Goal: Transaction & Acquisition: Book appointment/travel/reservation

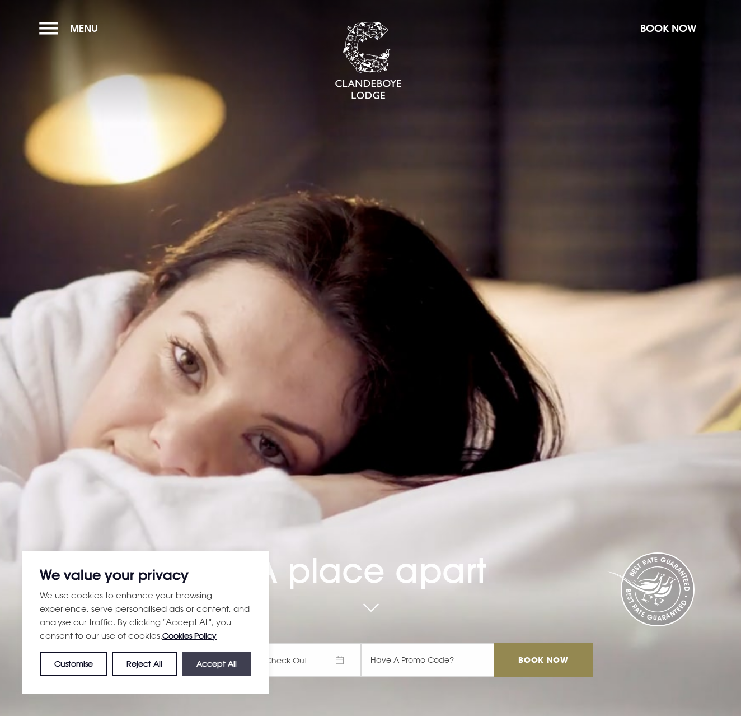
click at [233, 667] on button "Accept All" at bounding box center [216, 663] width 69 height 25
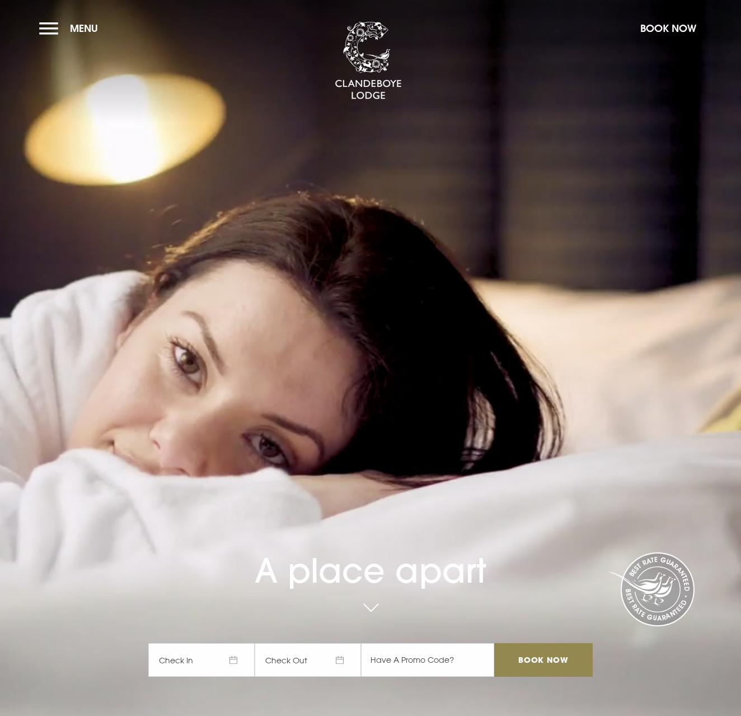
checkbox input "true"
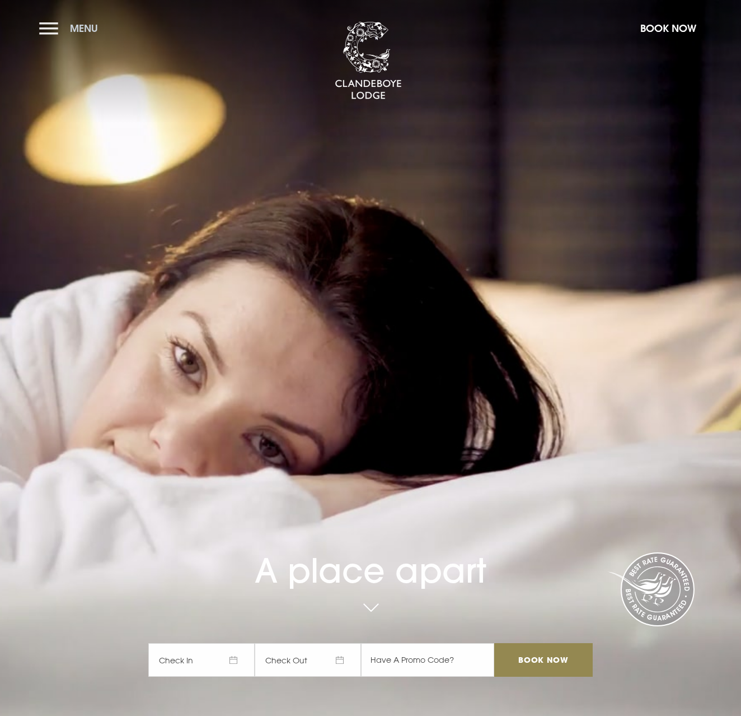
click at [50, 25] on button "Menu" at bounding box center [71, 28] width 64 height 24
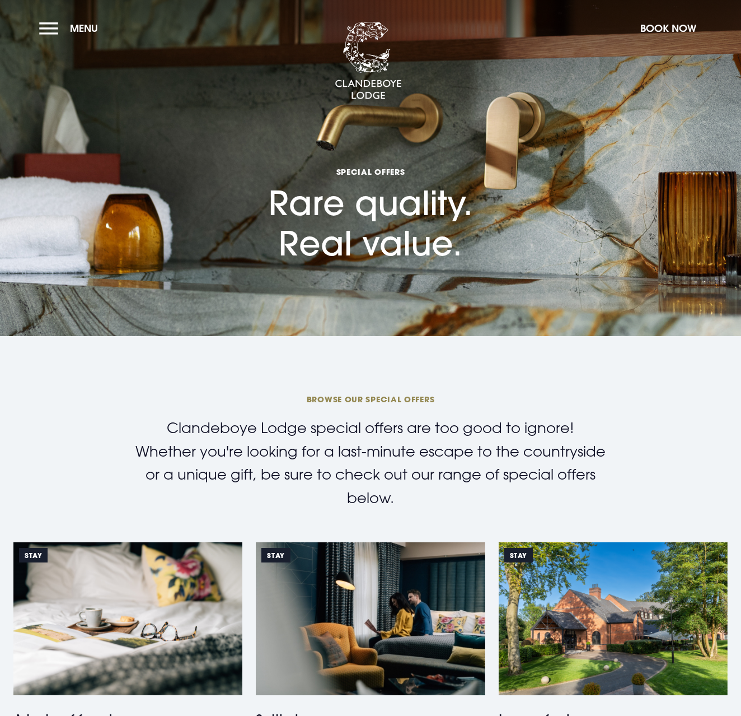
checkbox input "true"
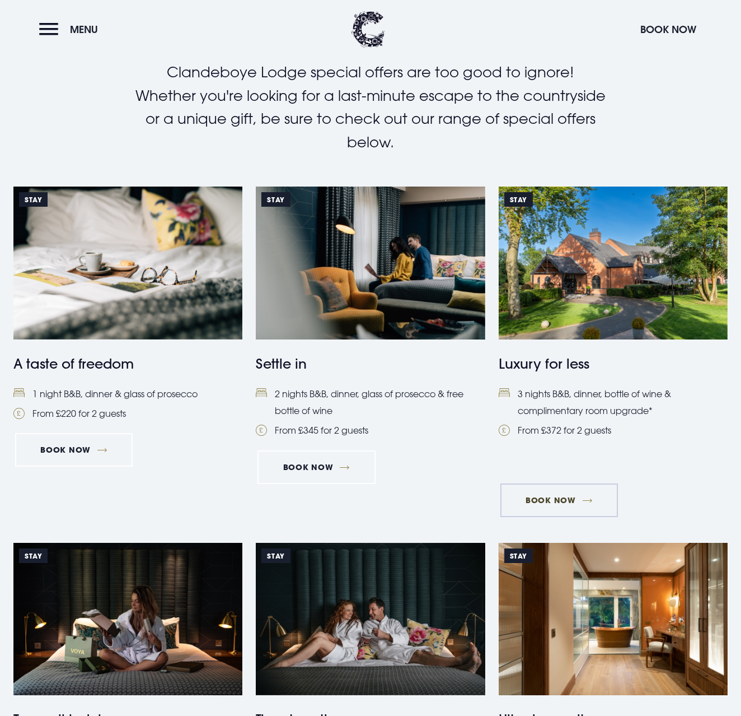
scroll to position [358, 1]
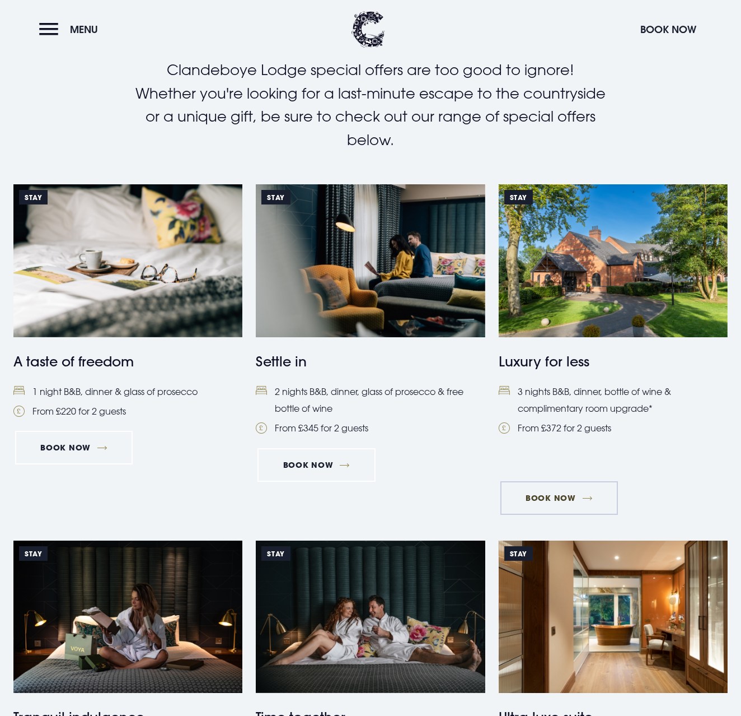
click at [555, 481] on link "Book Now" at bounding box center [560, 498] width 118 height 34
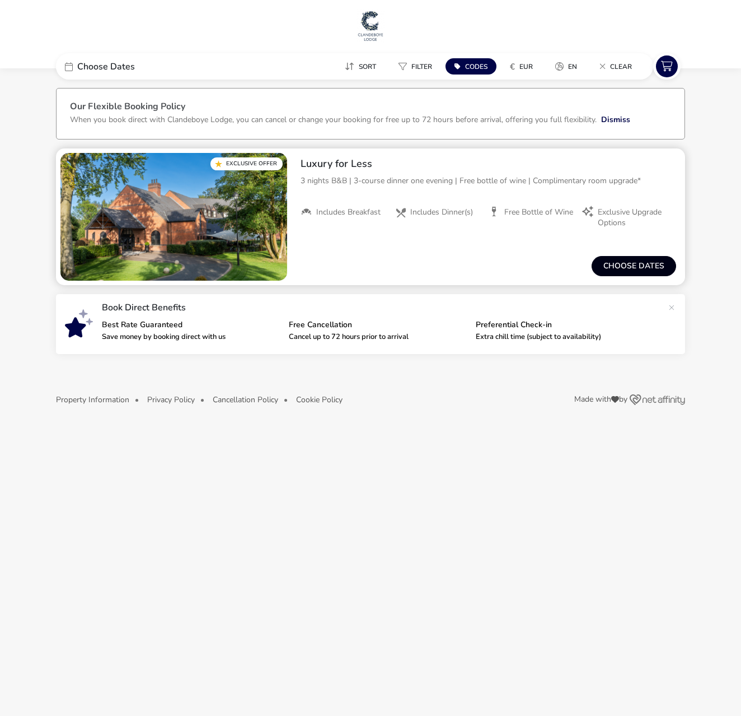
click at [648, 267] on button "Choose dates" at bounding box center [634, 266] width 85 height 20
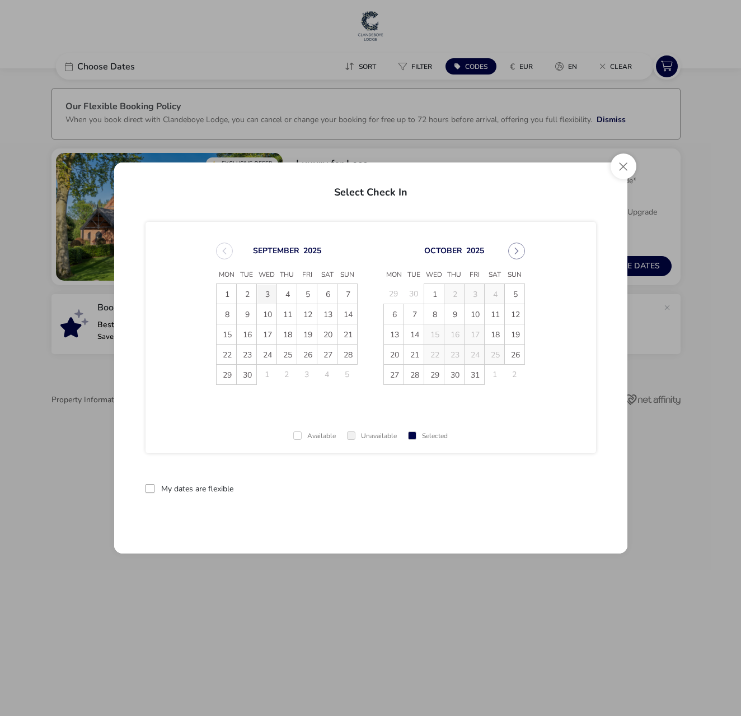
click at [268, 295] on span "3" at bounding box center [267, 294] width 20 height 20
click at [330, 298] on span "6" at bounding box center [328, 294] width 20 height 20
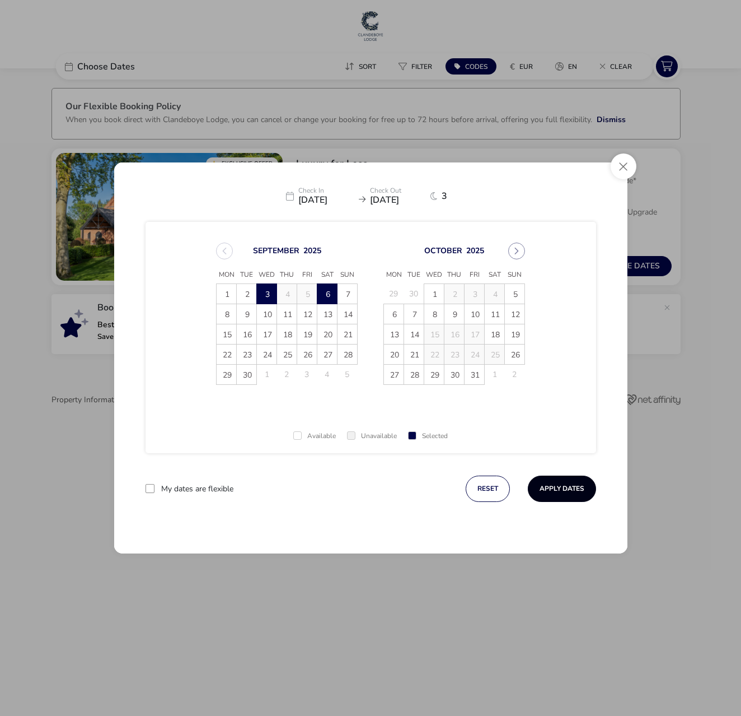
click at [568, 491] on button "Apply Dates" at bounding box center [562, 488] width 68 height 26
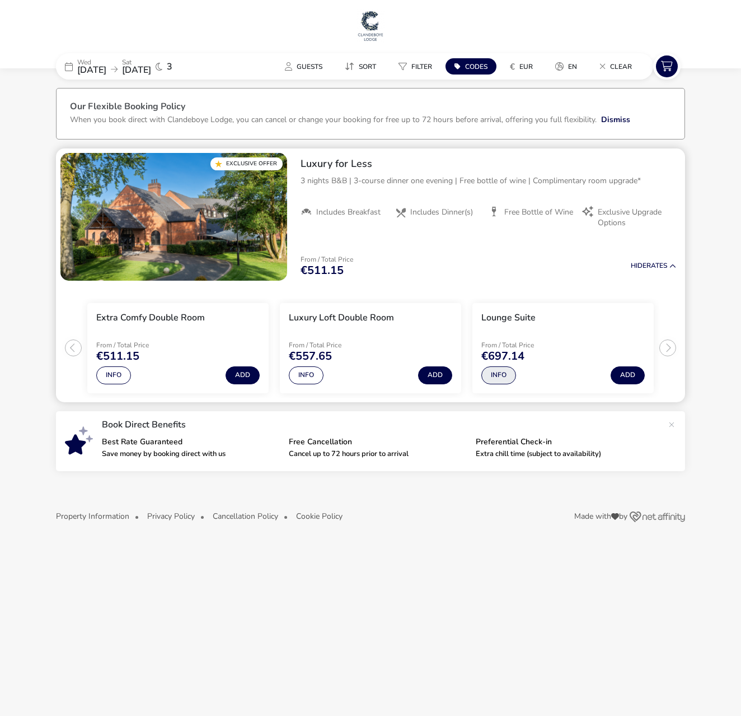
click at [501, 375] on button "Info" at bounding box center [499, 375] width 35 height 18
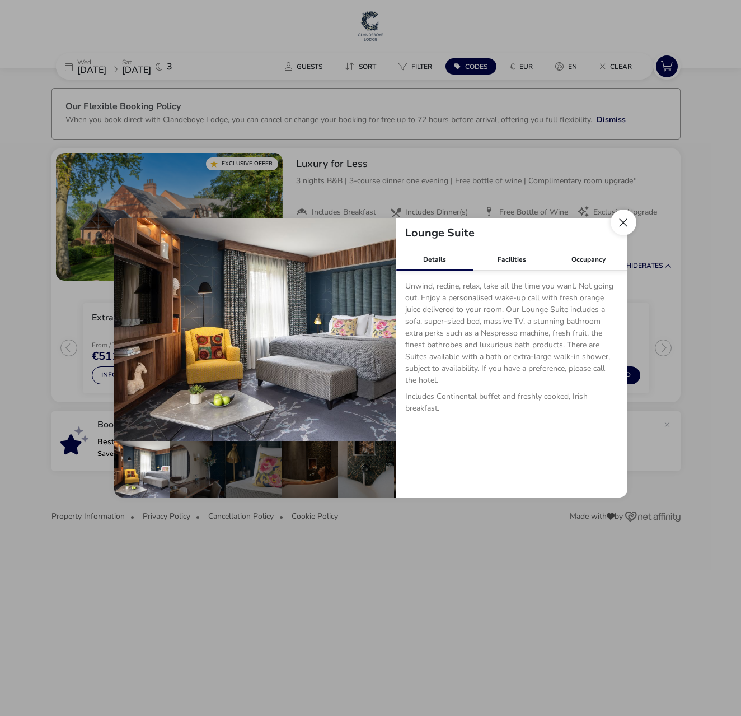
click at [627, 223] on button "Close dialog" at bounding box center [624, 222] width 26 height 26
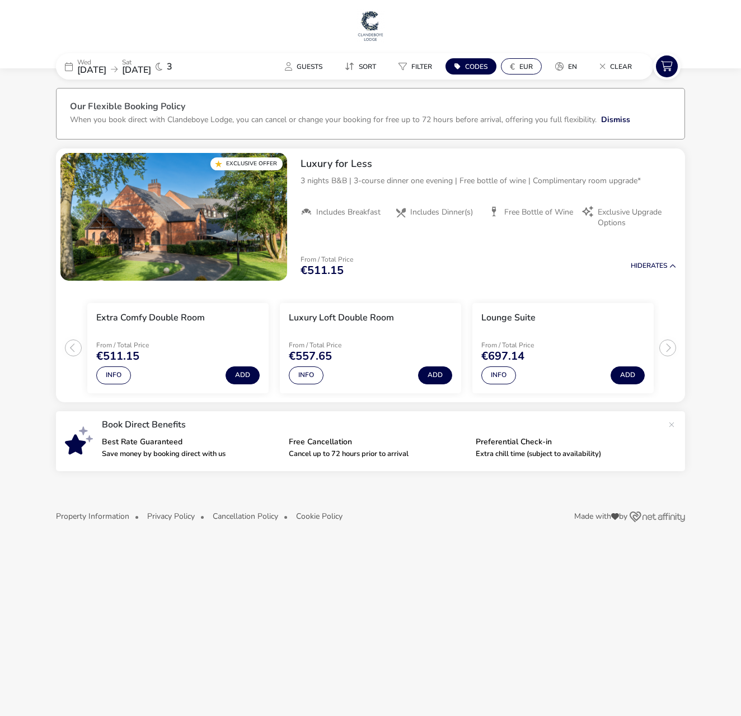
click at [527, 67] on span "EUR" at bounding box center [526, 66] width 13 height 9
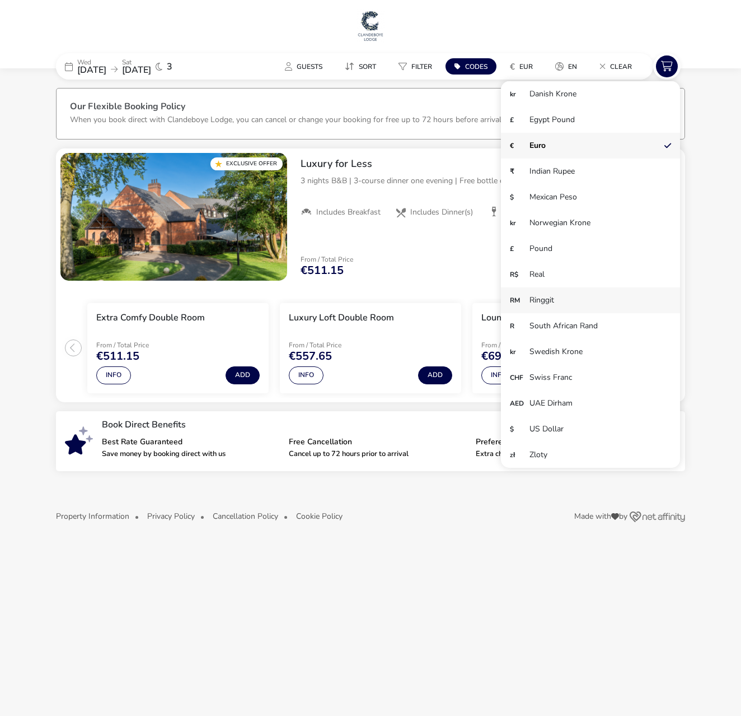
scroll to position [77, 0]
click at [546, 246] on li "£ Pound" at bounding box center [590, 249] width 179 height 26
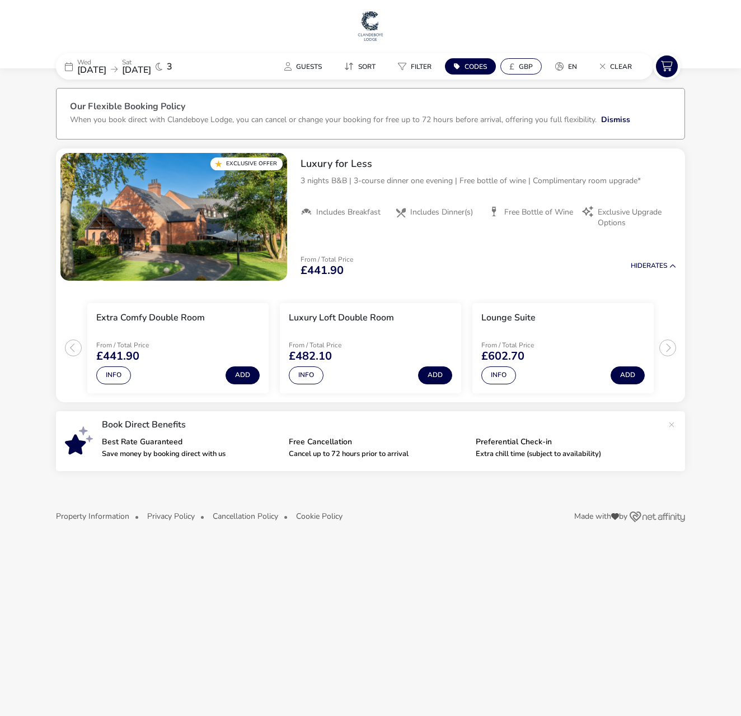
click at [522, 67] on span "GBP" at bounding box center [526, 66] width 14 height 9
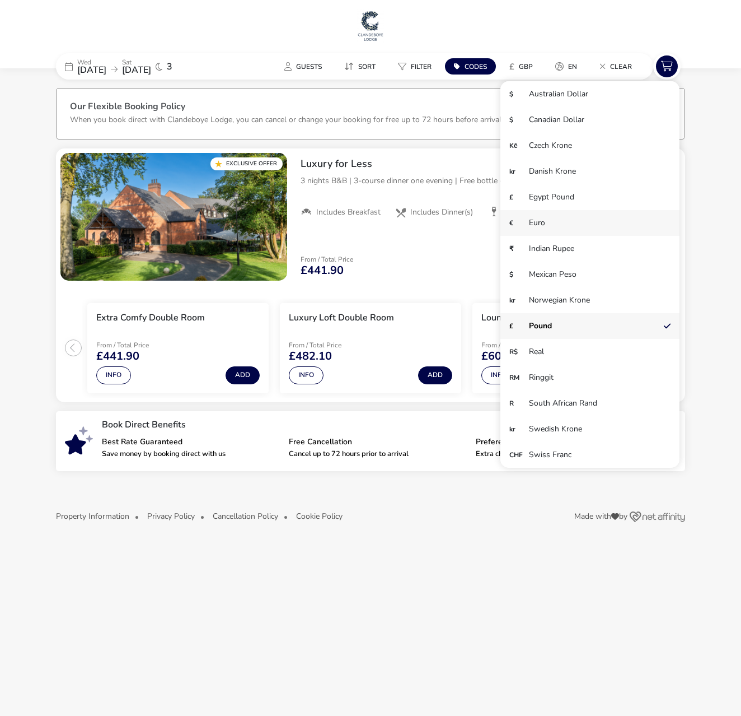
click at [541, 222] on li "€ Euro" at bounding box center [590, 223] width 179 height 26
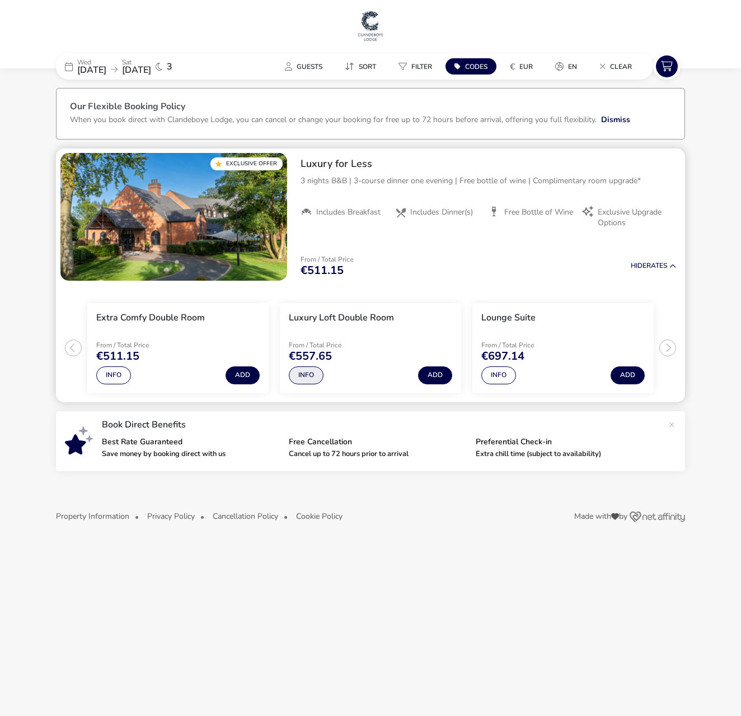
click at [307, 374] on button "Info" at bounding box center [306, 375] width 35 height 18
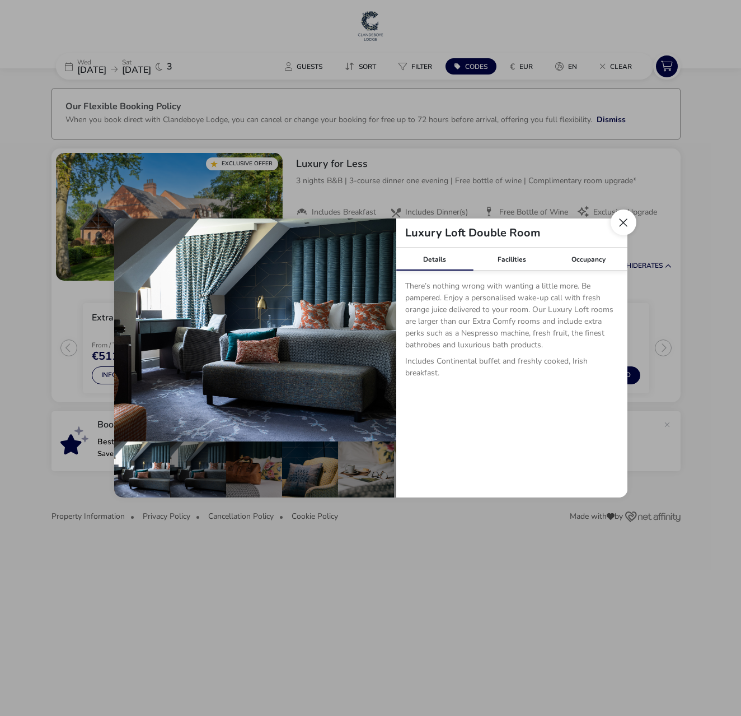
click at [620, 219] on button "Close dialog" at bounding box center [624, 222] width 26 height 26
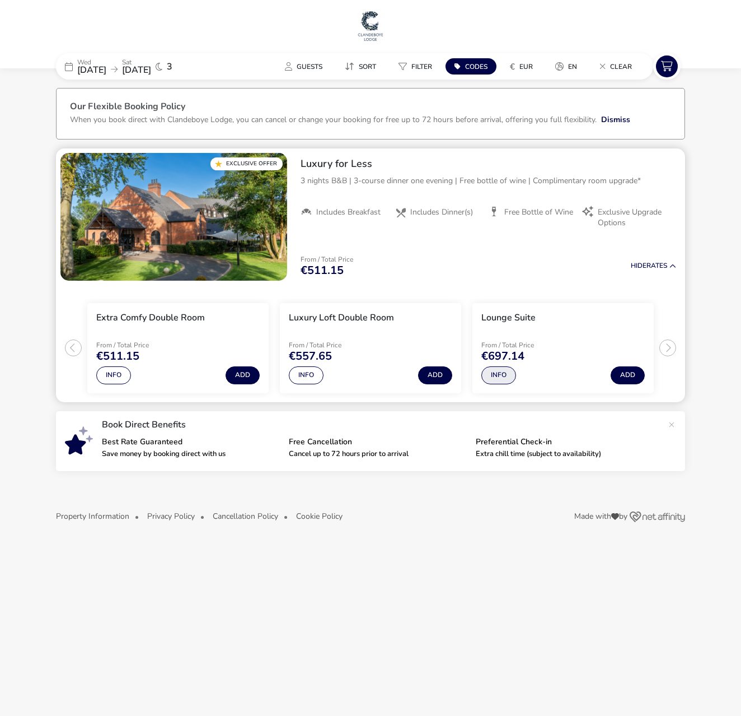
click at [509, 373] on button "Info" at bounding box center [499, 375] width 35 height 18
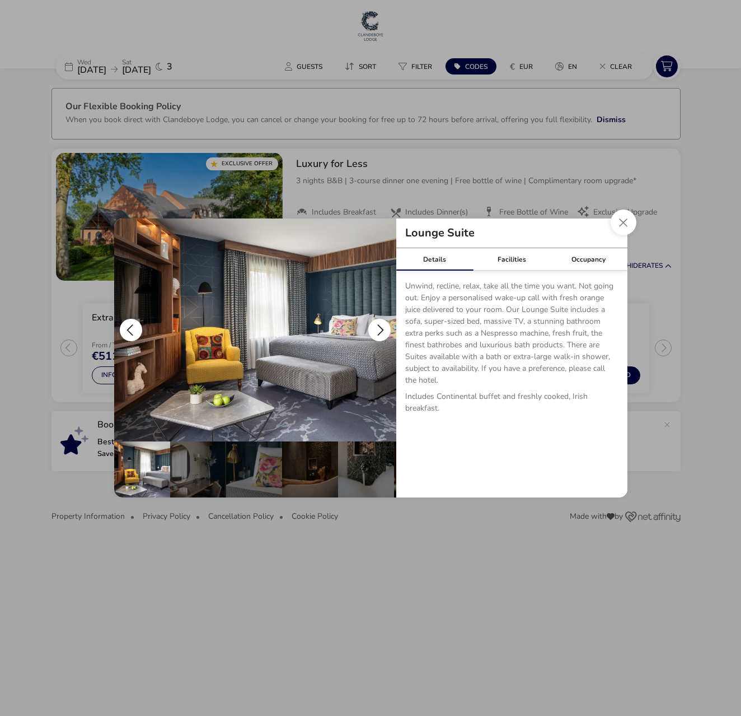
click at [381, 334] on button "details" at bounding box center [379, 330] width 22 height 22
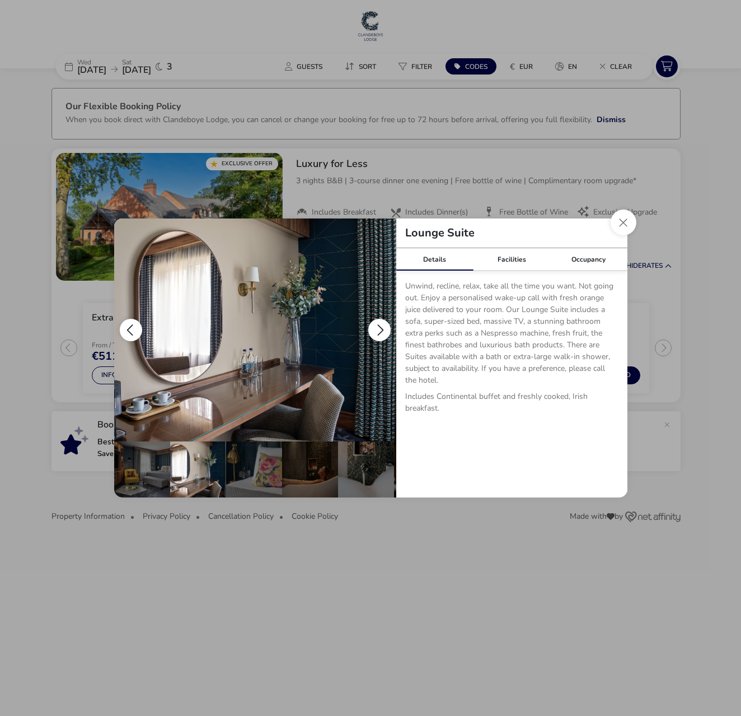
click at [381, 334] on button "details" at bounding box center [379, 330] width 22 height 22
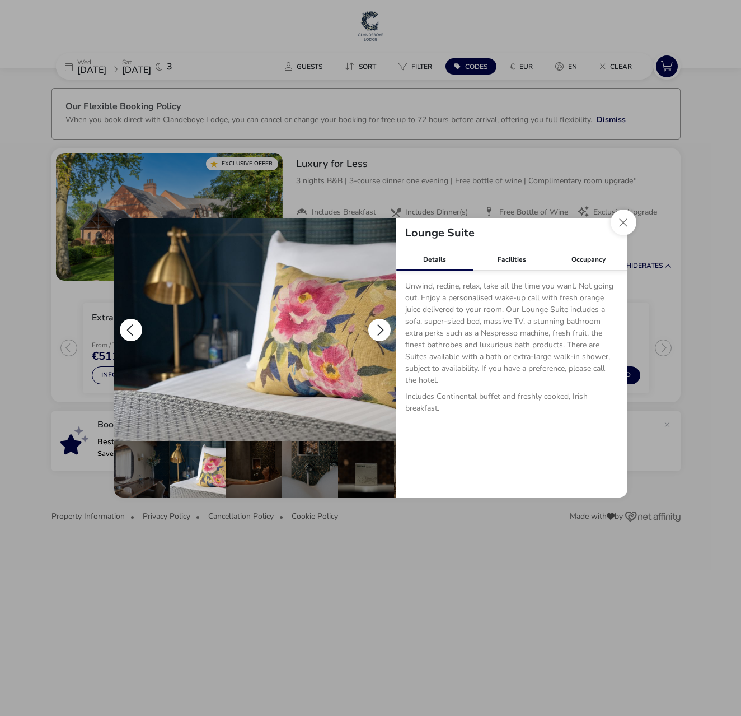
click at [381, 334] on button "details" at bounding box center [379, 330] width 22 height 22
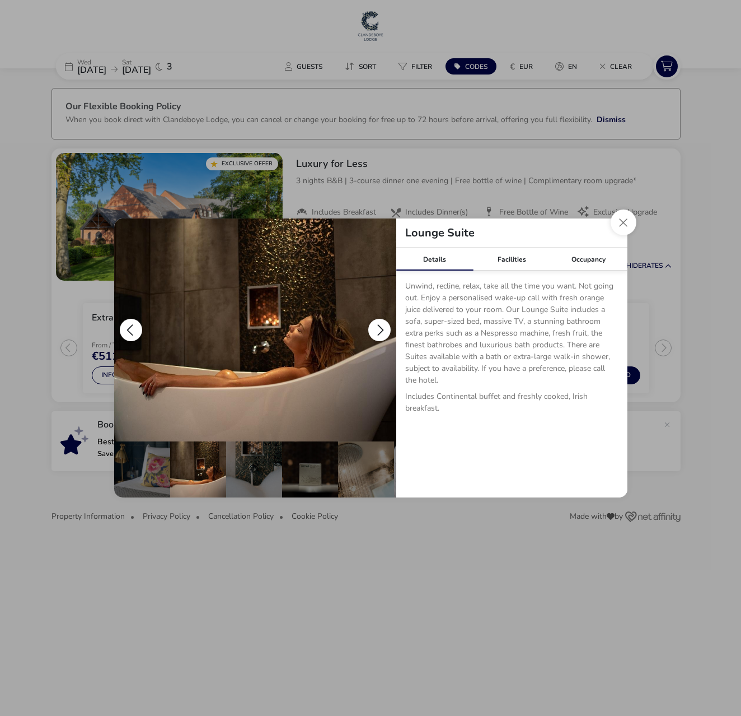
click at [381, 334] on button "details" at bounding box center [379, 330] width 22 height 22
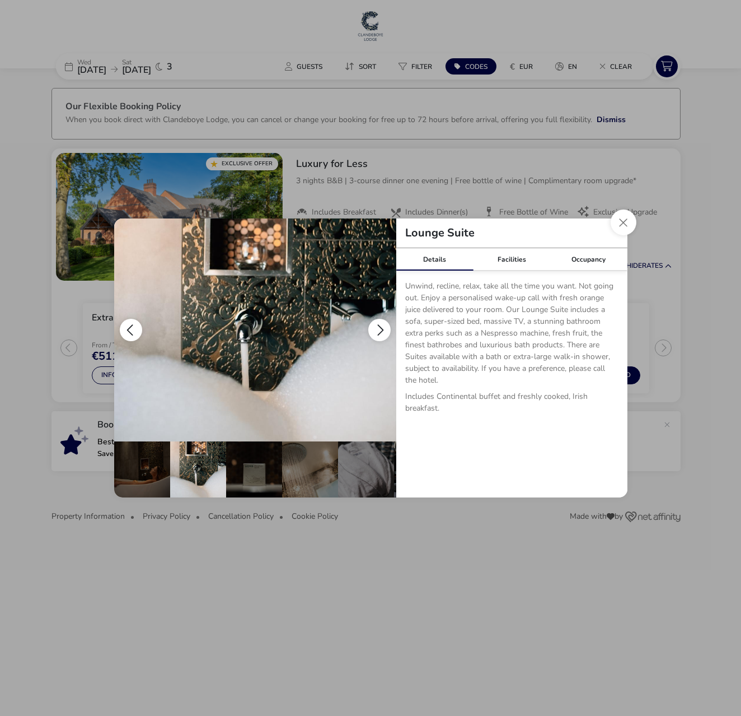
click at [381, 334] on button "details" at bounding box center [379, 330] width 22 height 22
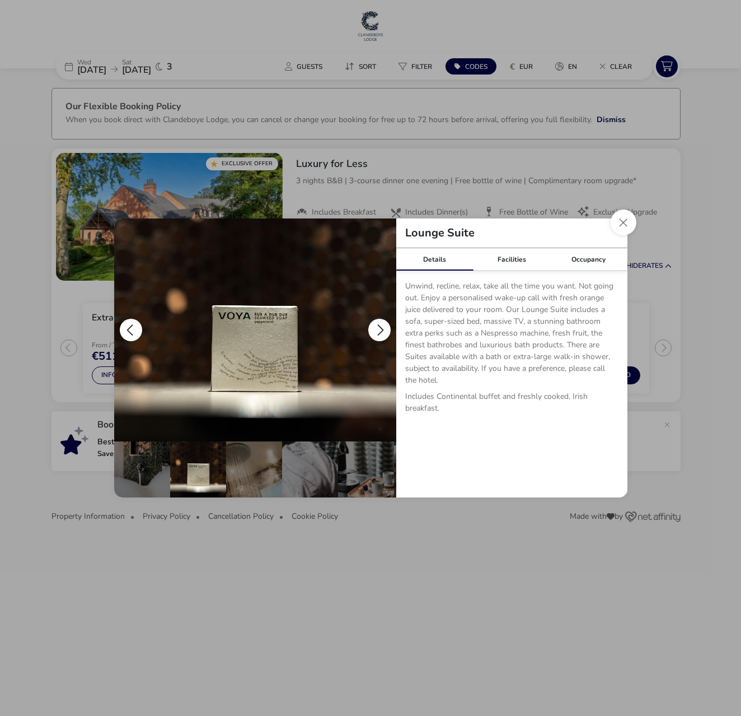
click at [381, 334] on button "details" at bounding box center [379, 330] width 22 height 22
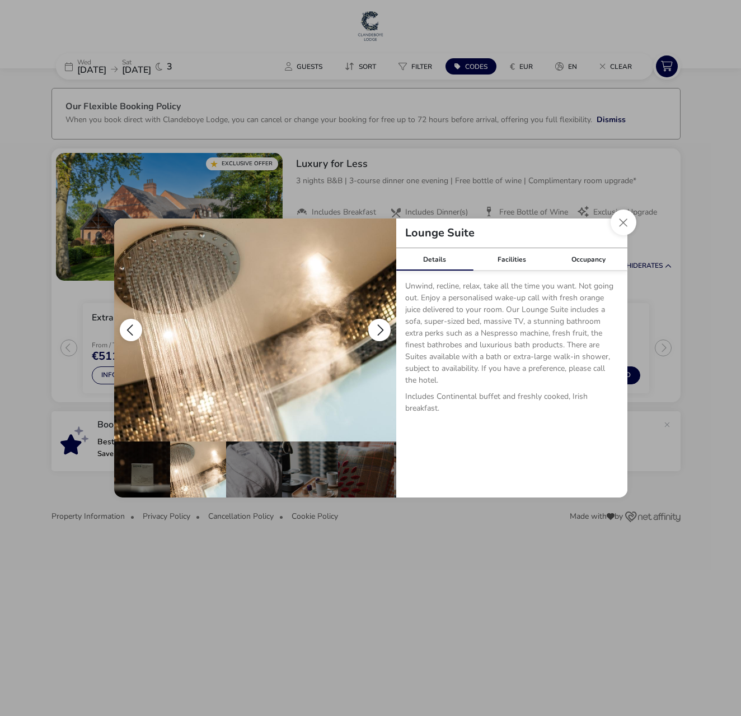
click at [381, 334] on button "details" at bounding box center [379, 330] width 22 height 22
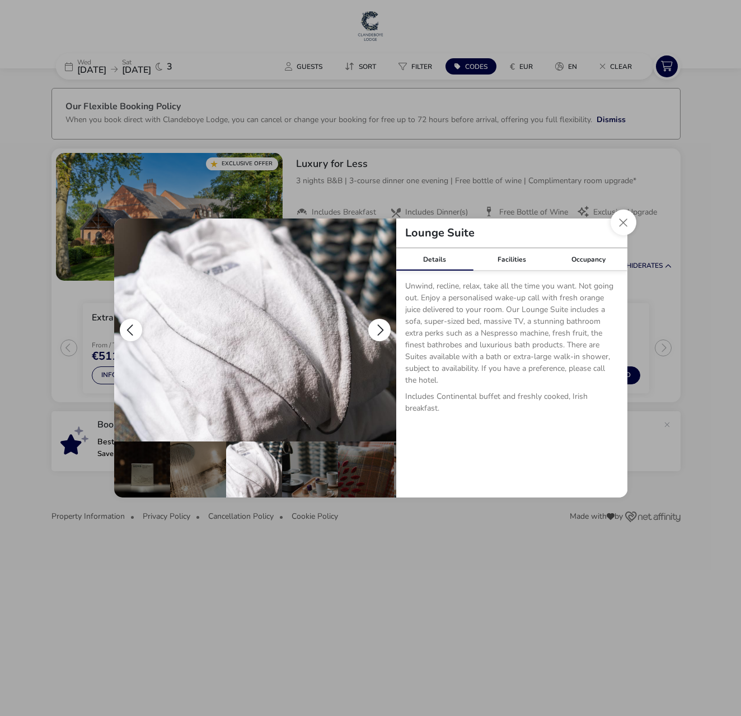
scroll to position [0, 334]
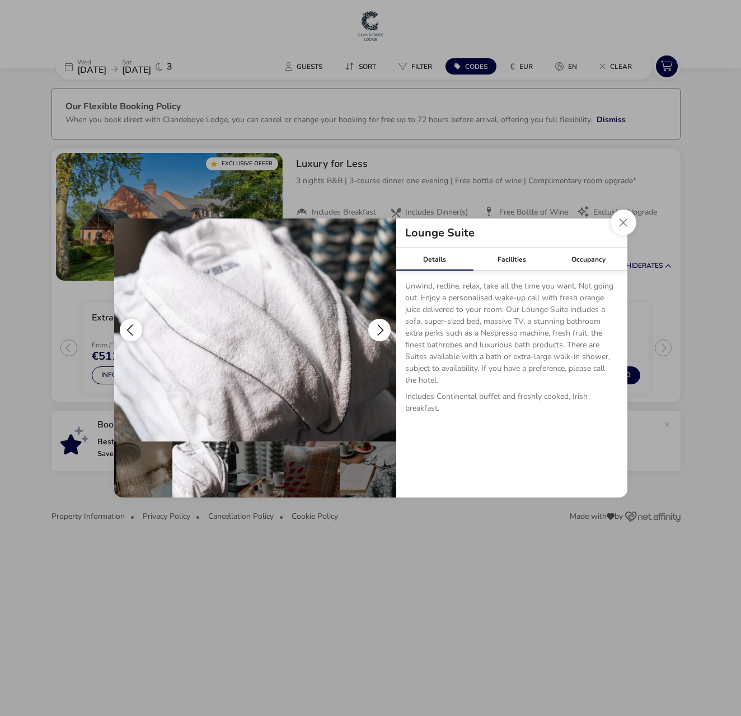
click at [381, 334] on button "details" at bounding box center [379, 330] width 22 height 22
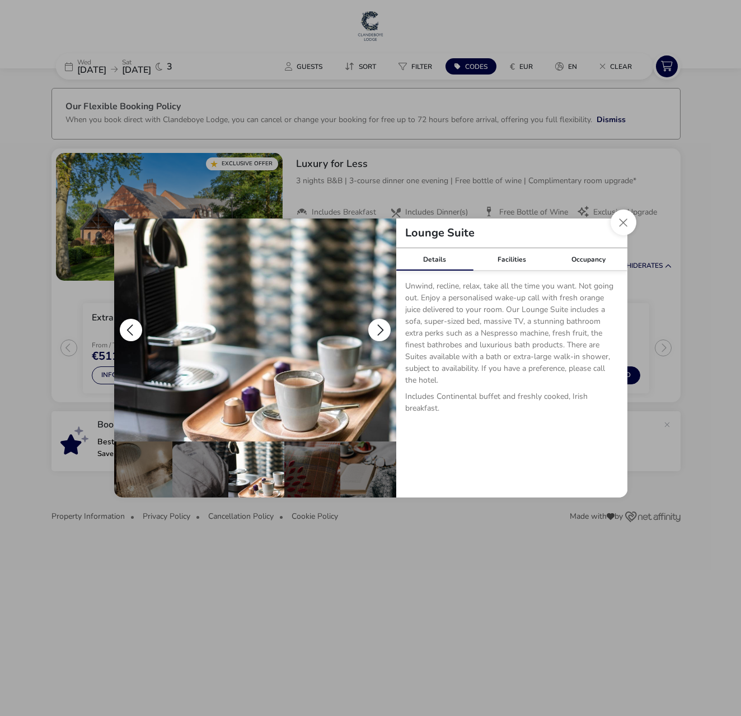
click at [381, 334] on button "details" at bounding box center [379, 330] width 22 height 22
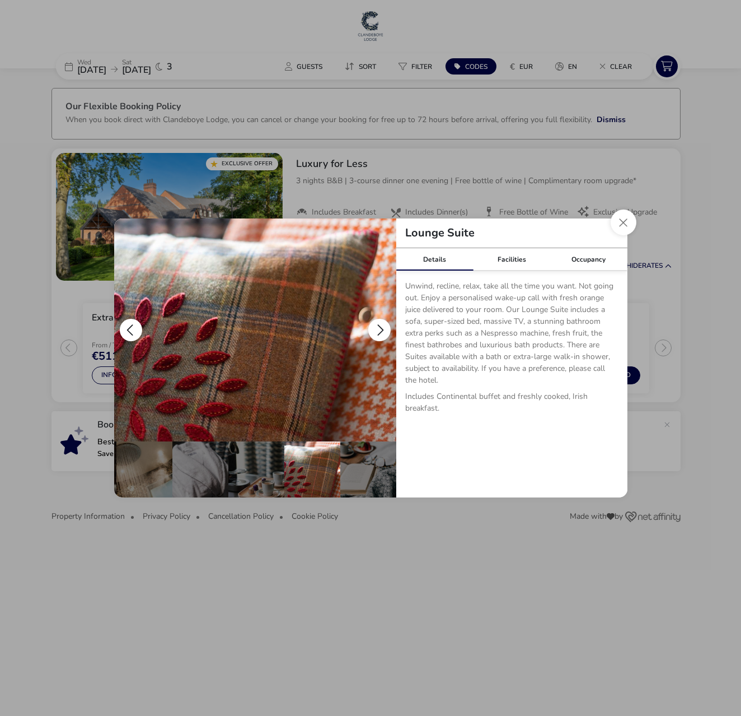
click at [381, 334] on button "details" at bounding box center [379, 330] width 22 height 22
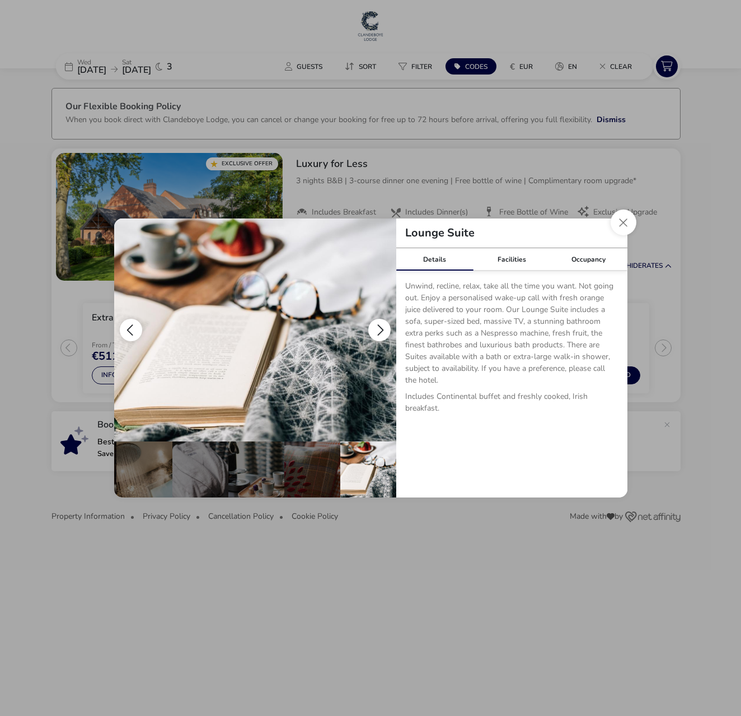
click at [381, 334] on button "details" at bounding box center [379, 330] width 22 height 22
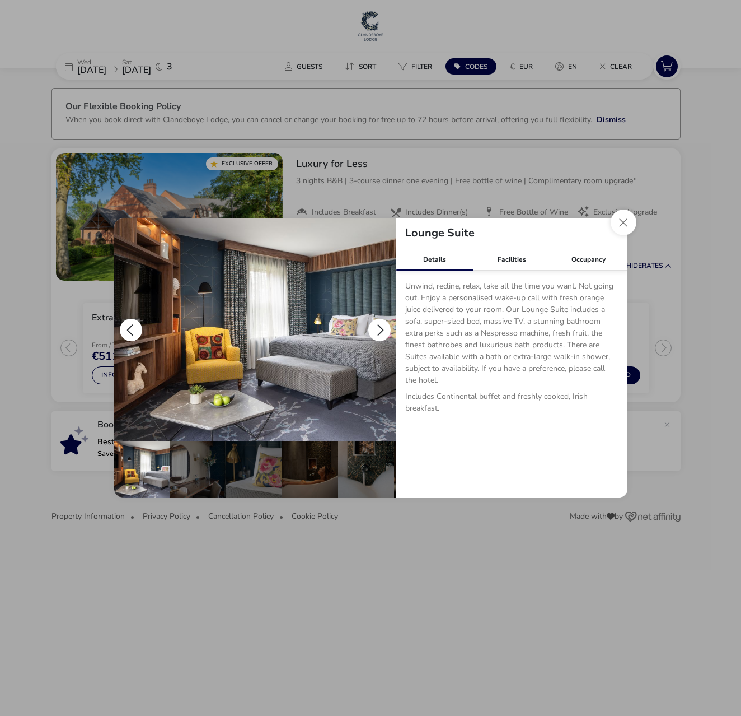
click at [381, 334] on button "details" at bounding box center [379, 330] width 22 height 22
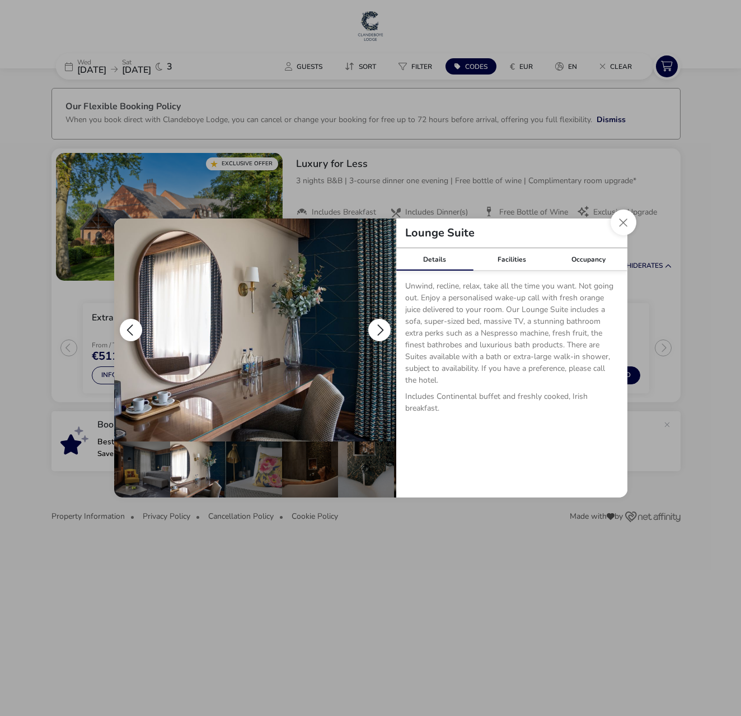
click at [381, 334] on button "details" at bounding box center [379, 330] width 22 height 22
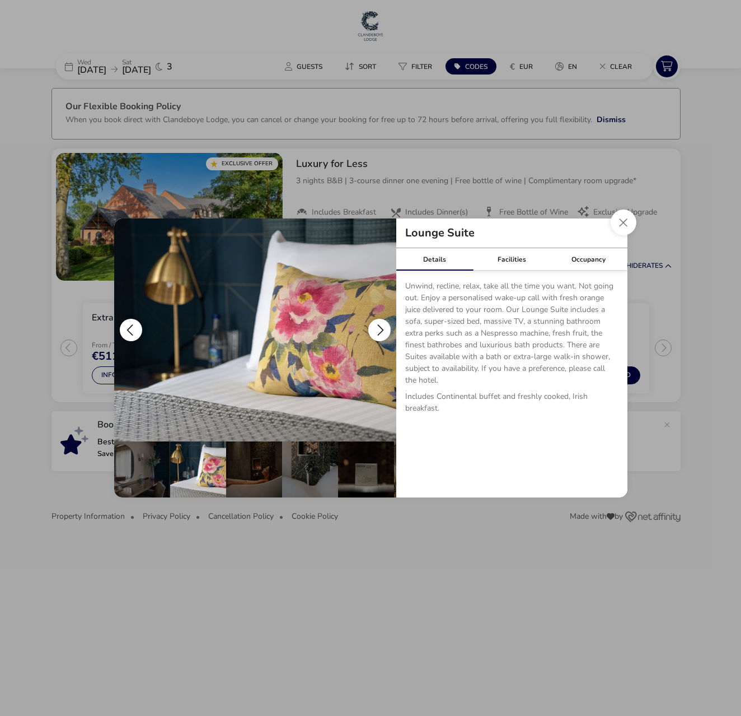
click at [381, 334] on button "details" at bounding box center [379, 330] width 22 height 22
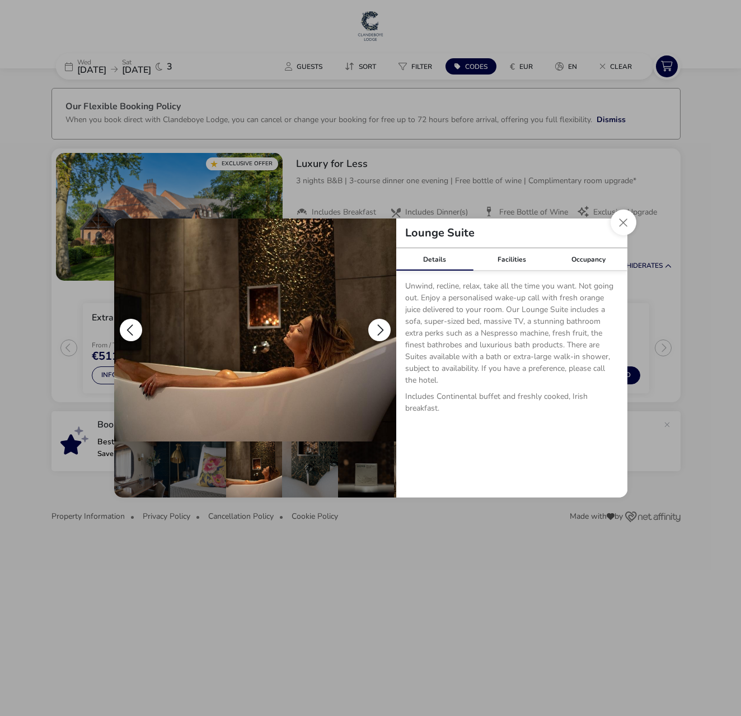
scroll to position [0, 112]
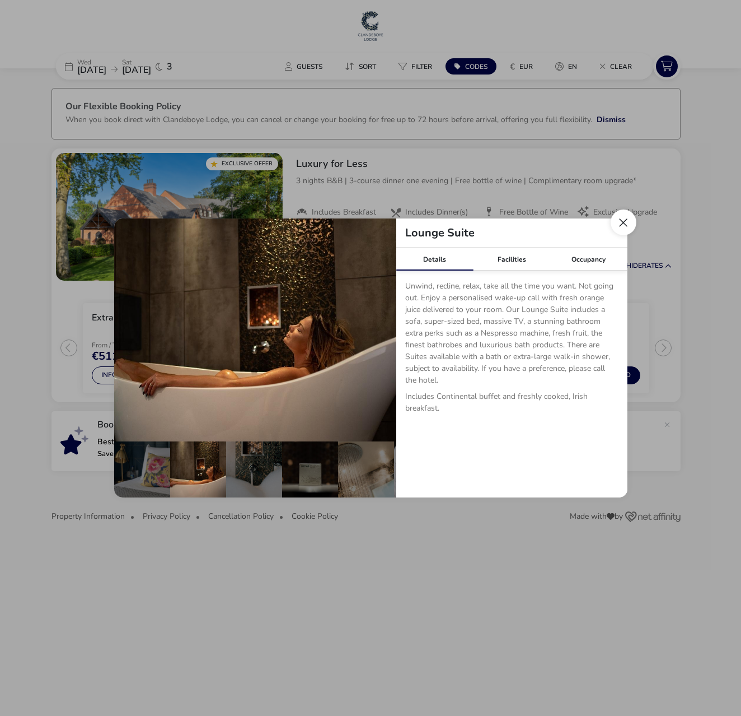
click at [624, 225] on button "Close dialog" at bounding box center [624, 222] width 26 height 26
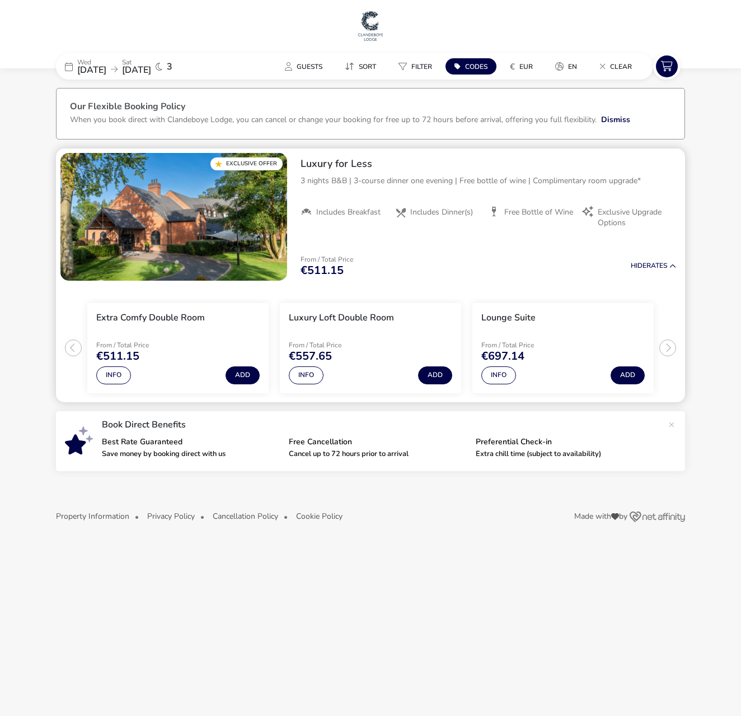
click at [629, 210] on span "Exclusive Upgrade Options" at bounding box center [632, 217] width 69 height 20
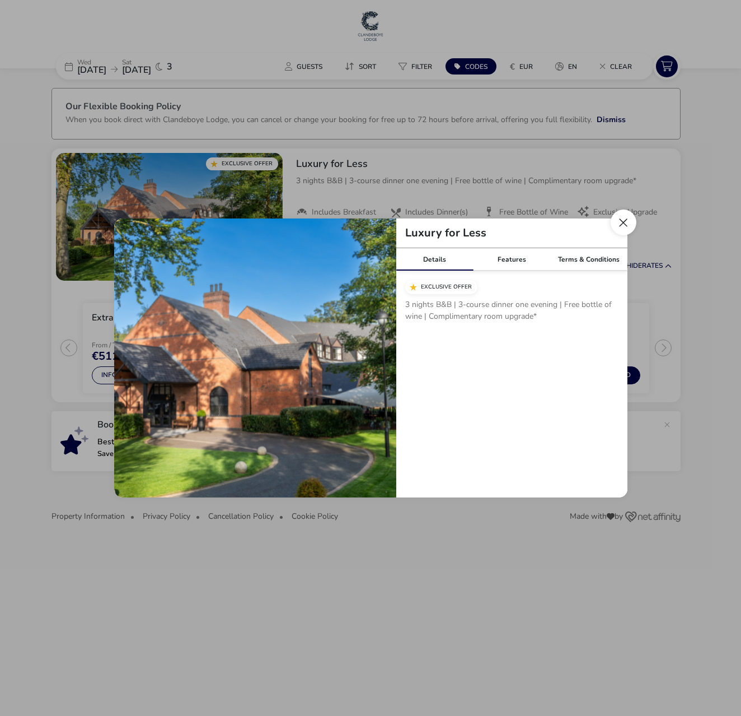
click at [624, 224] on button "Close modal" at bounding box center [624, 222] width 26 height 26
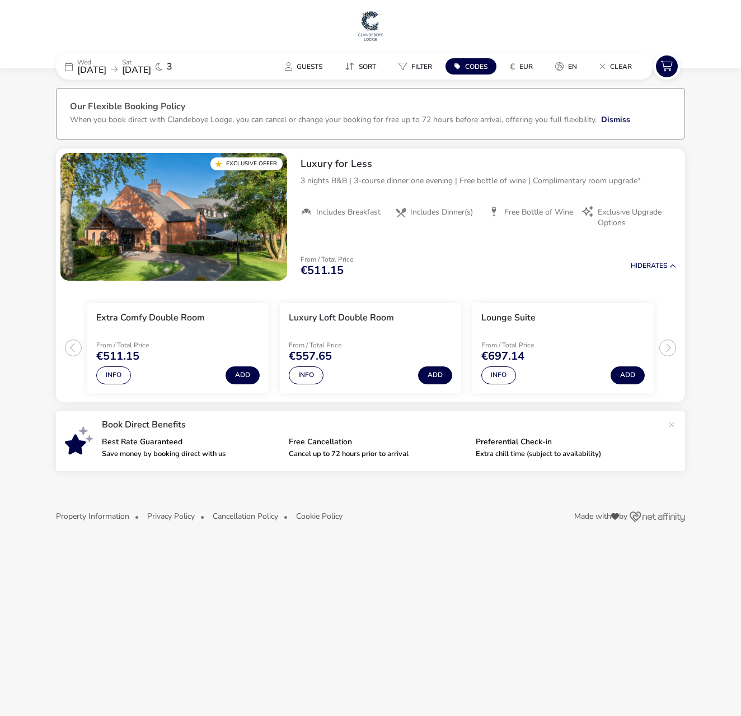
scroll to position [1, 0]
click at [104, 66] on span "03 Sep 2025" at bounding box center [91, 70] width 29 height 12
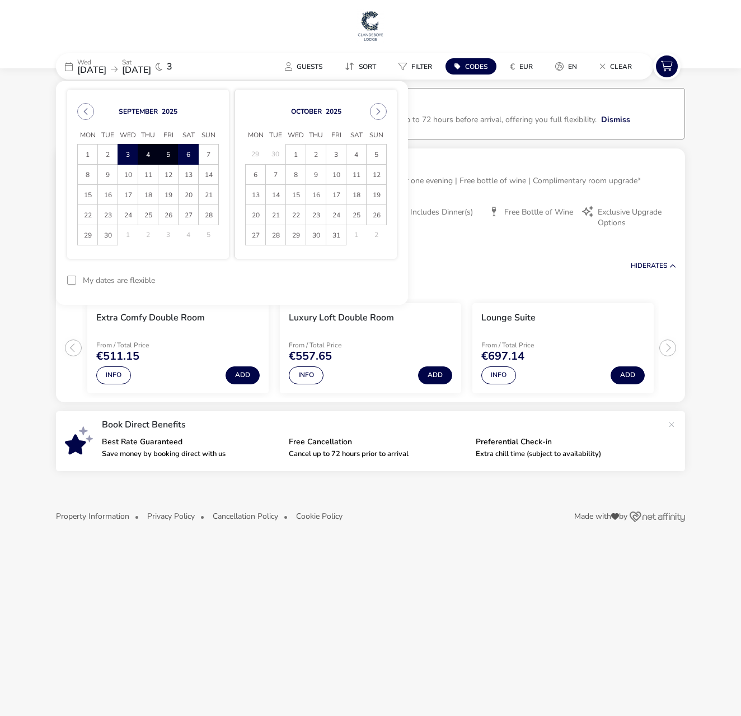
scroll to position [0, 0]
click at [150, 152] on span "4" at bounding box center [148, 154] width 20 height 20
click at [212, 157] on span "7" at bounding box center [209, 154] width 20 height 20
click at [128, 153] on span "3" at bounding box center [128, 154] width 20 height 20
click at [189, 154] on span "6" at bounding box center [189, 154] width 20 height 20
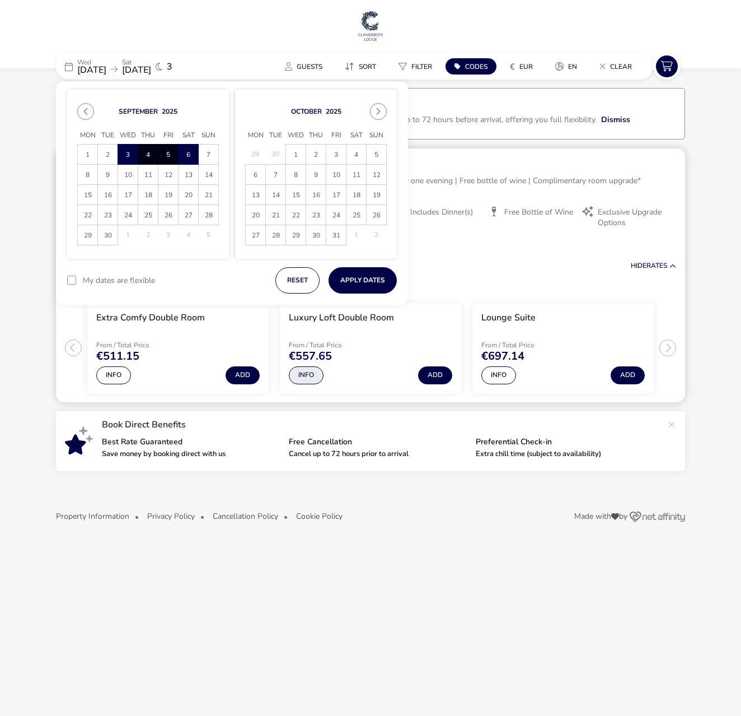
click at [311, 373] on button "Info" at bounding box center [306, 375] width 35 height 18
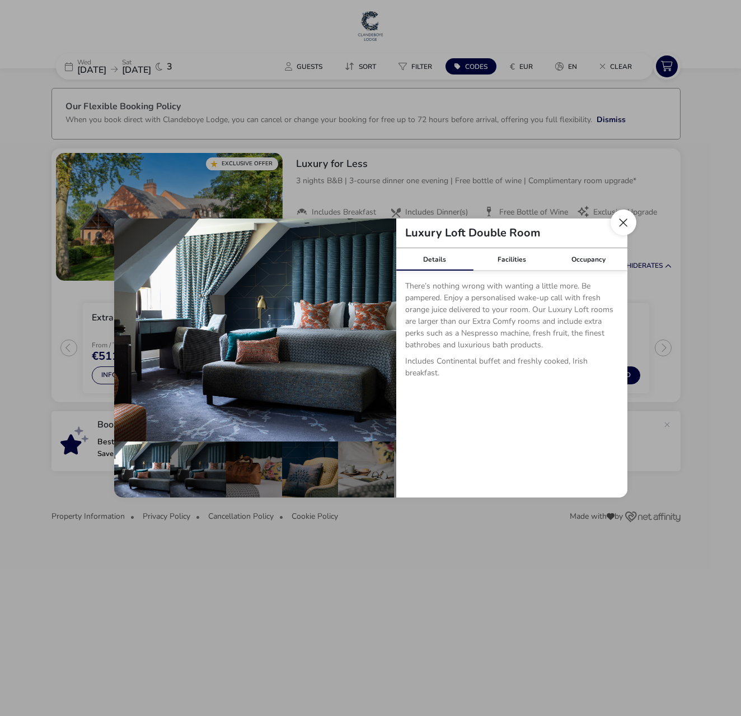
click at [624, 224] on button "Close dialog" at bounding box center [624, 222] width 26 height 26
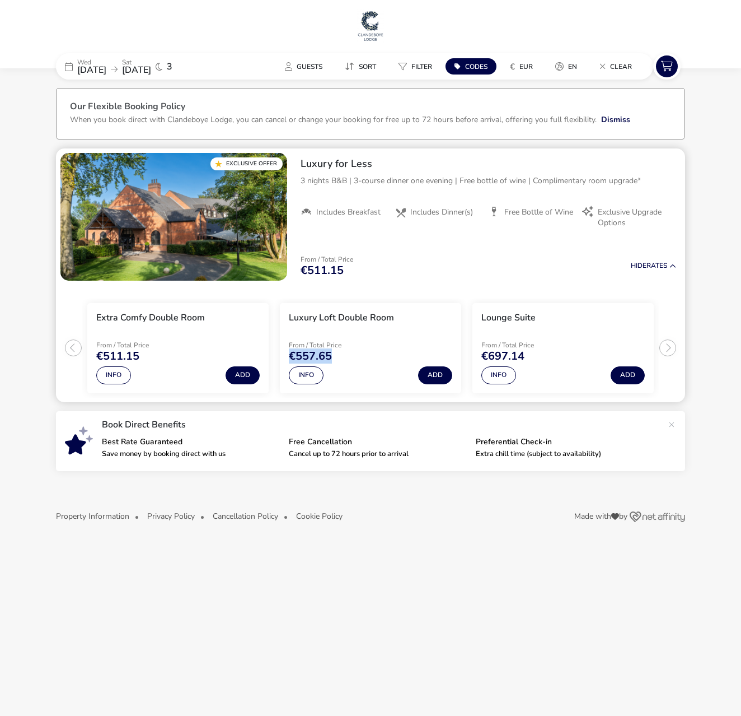
drag, startPoint x: 304, startPoint y: 362, endPoint x: 277, endPoint y: 360, distance: 26.9
click at [277, 360] on naf-product-item "Luxury Loft Double Room From / Total Price €557.65 Info Add" at bounding box center [370, 347] width 193 height 99
